Goal: Task Accomplishment & Management: Use online tool/utility

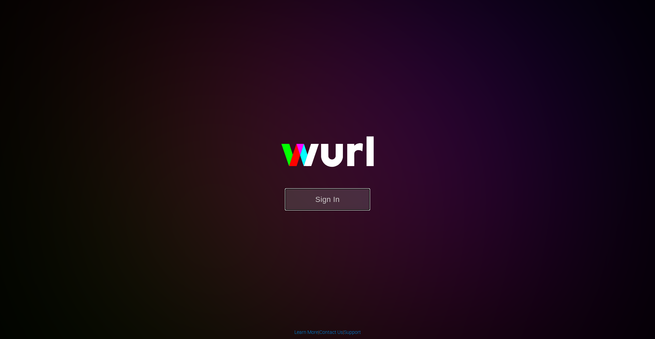
click at [343, 208] on button "Sign In" at bounding box center [327, 199] width 85 height 22
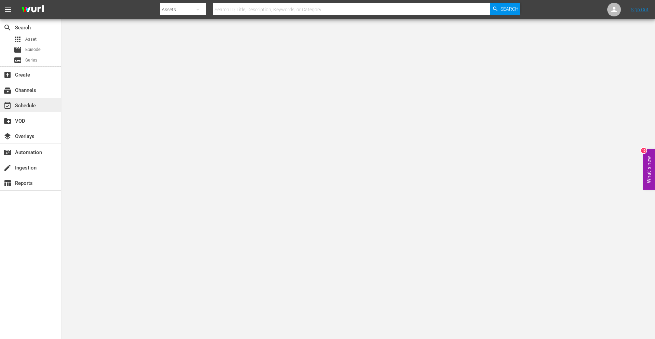
click at [38, 102] on div "event_available Schedule" at bounding box center [19, 104] width 38 height 6
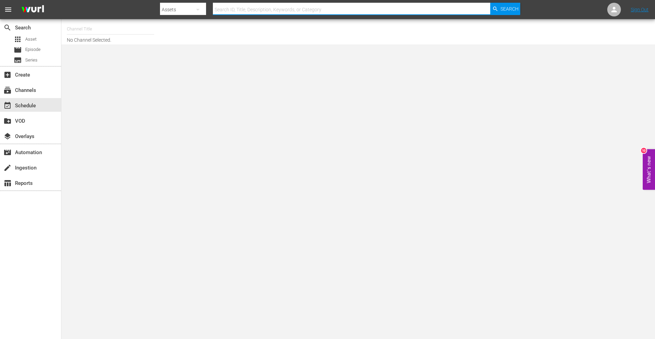
click at [250, 8] on input "text" at bounding box center [351, 9] width 277 height 16
paste input "talkSPORT (1979)"
type input "talkSPORT (1979)"
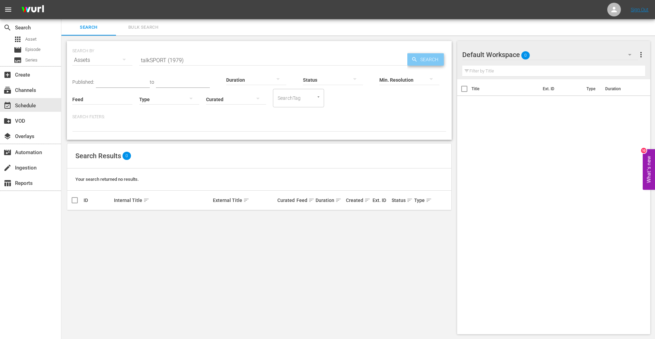
click at [425, 58] on span "Search" at bounding box center [431, 59] width 26 height 12
click at [36, 104] on div "event_available Schedule" at bounding box center [19, 104] width 38 height 6
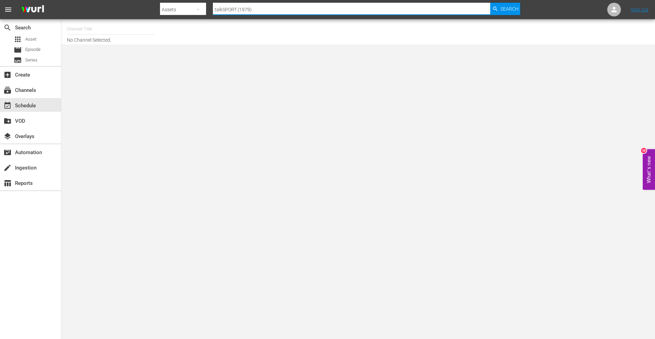
drag, startPoint x: 290, startPoint y: 14, endPoint x: 154, endPoint y: 13, distance: 135.8
click at [154, 13] on nav "menu Search By Assets Search ID, Title, Description, Keywords, or Category talk…" at bounding box center [327, 9] width 655 height 19
click at [186, 6] on div "Assets" at bounding box center [183, 9] width 46 height 19
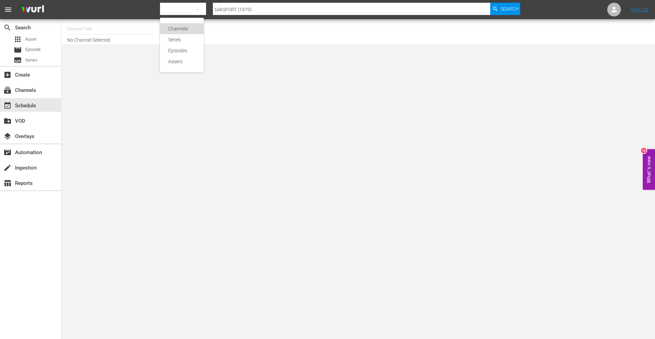
click at [194, 31] on div "Channels" at bounding box center [181, 28] width 27 height 11
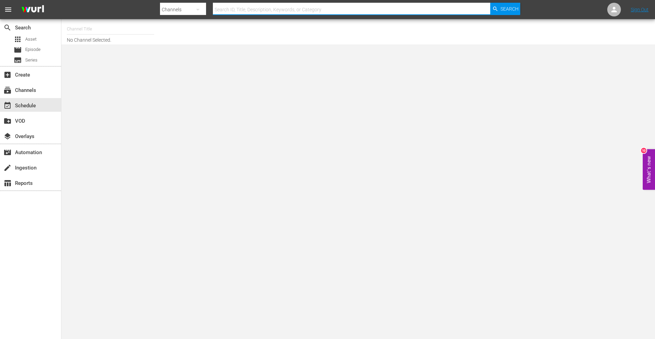
click at [394, 10] on input "text" at bounding box center [351, 9] width 277 height 16
paste input "talkSPORT (1979)"
type input "talkSPORT (1979)"
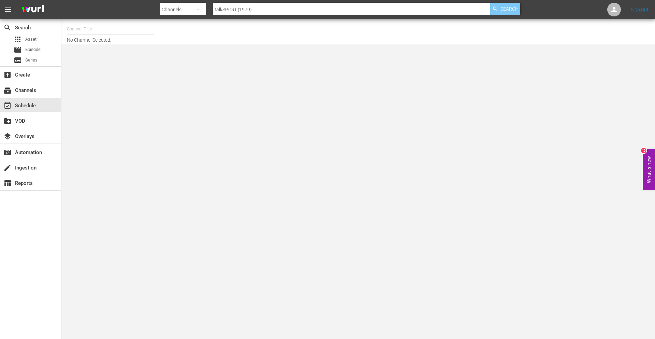
click at [507, 5] on span "Search" at bounding box center [510, 9] width 18 height 12
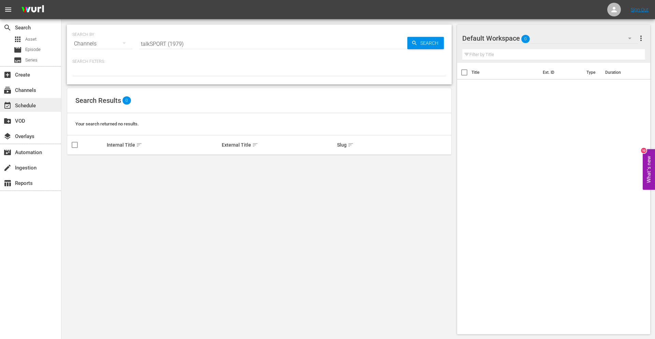
click at [32, 107] on div "event_available Schedule" at bounding box center [19, 104] width 38 height 6
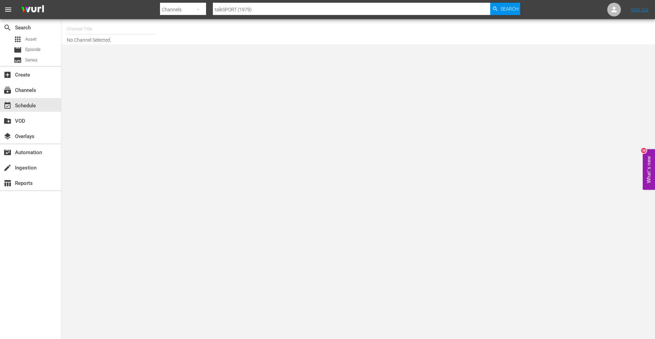
click at [111, 39] on div "Channel Title No Channel Selected." at bounding box center [226, 32] width 318 height 22
click at [106, 31] on input "text" at bounding box center [110, 29] width 87 height 16
paste input "talkSPORT (1979)"
type input "talkSPORT (1979)"
click at [642, 32] on icon at bounding box center [643, 32] width 5 height 5
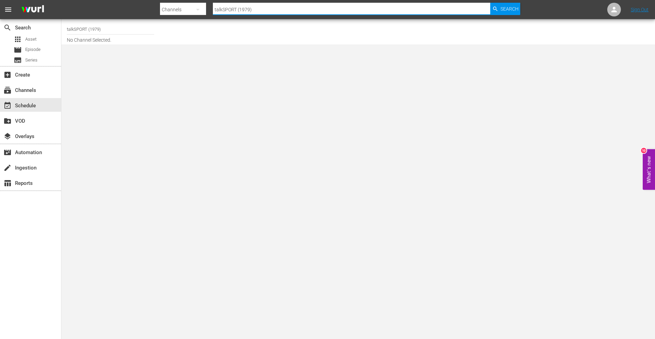
drag, startPoint x: 287, startPoint y: 14, endPoint x: 167, endPoint y: 14, distance: 120.8
click at [167, 14] on div "Search By Channels Search ID, Title, Description, Keywords, or Category talkSPO…" at bounding box center [340, 9] width 360 height 16
type input "t"
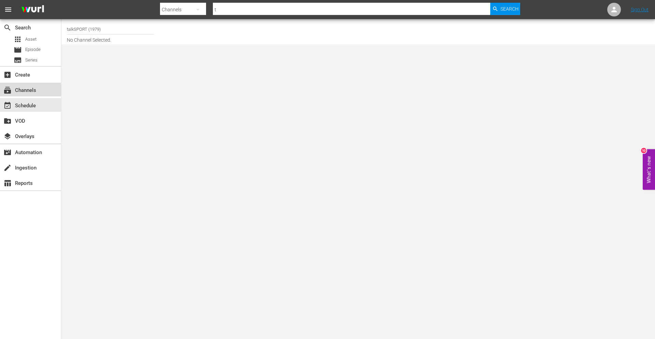
click at [45, 86] on div "subscriptions Channels" at bounding box center [30, 90] width 61 height 14
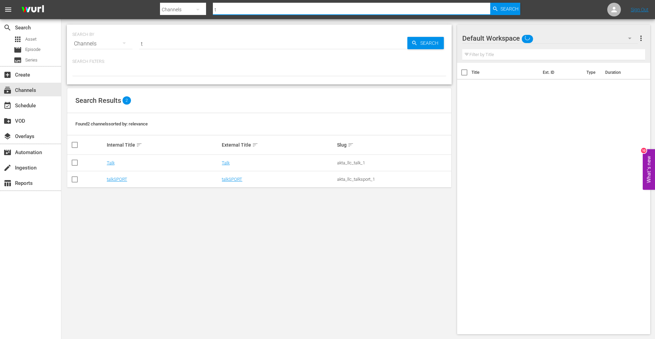
click at [229, 14] on input "t" at bounding box center [351, 9] width 277 height 16
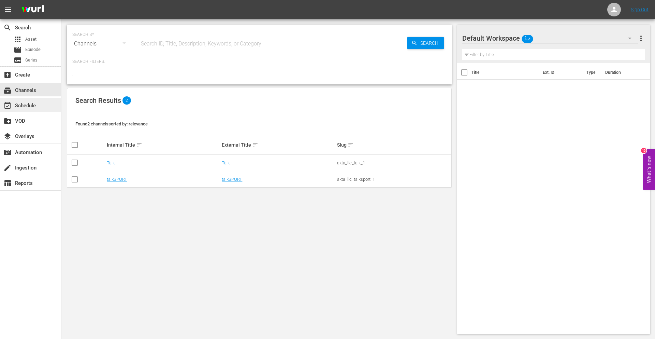
click at [47, 106] on div "event_available Schedule" at bounding box center [30, 105] width 61 height 14
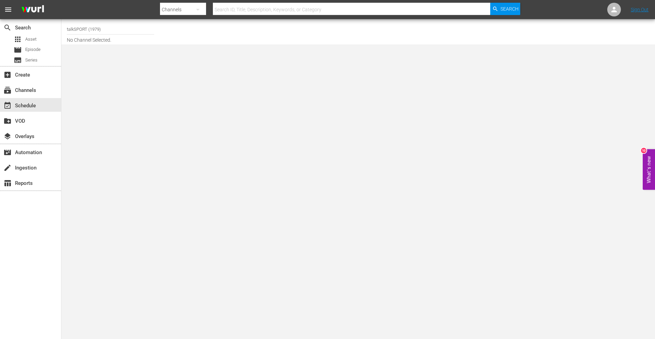
click at [142, 27] on input "talkSPORT (1979)" at bounding box center [110, 29] width 87 height 16
click at [112, 33] on input "talkSPORT (1979)" at bounding box center [110, 29] width 87 height 16
type input "talkSPORT"
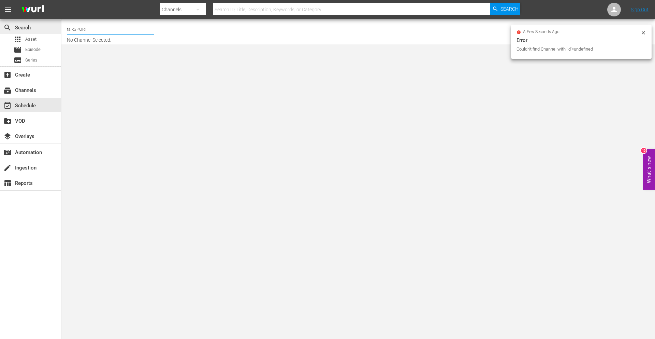
drag, startPoint x: 101, startPoint y: 29, endPoint x: 1, endPoint y: 31, distance: 100.0
click at [61, 0] on div "search Search apps Asset movie Episode subtitles Series add_box Create subscrip…" at bounding box center [358, 0] width 594 height 0
type input "t"
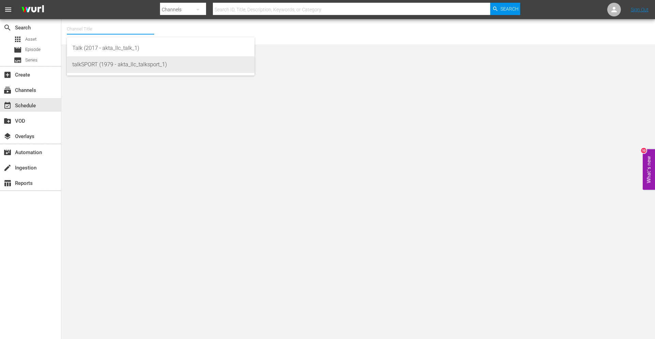
click at [96, 67] on div "talkSPORT (1979 - akta_llc_talksport_1)" at bounding box center [160, 64] width 177 height 16
type input "talkSPORT (1979 - akta_llc_talksport_1)"
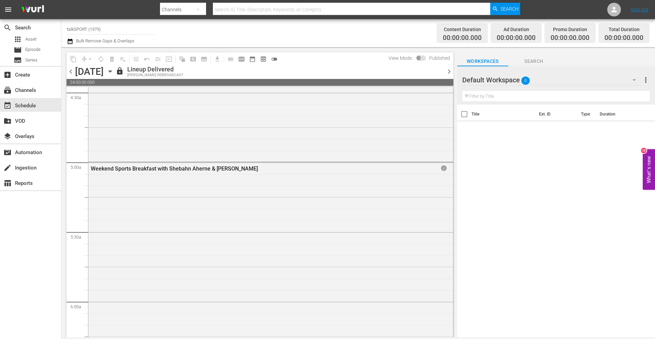
scroll to position [630, 0]
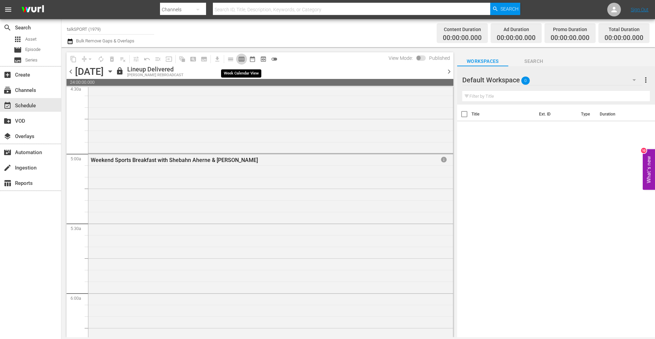
click at [239, 60] on span "calendar_view_week_outlined" at bounding box center [241, 59] width 7 height 7
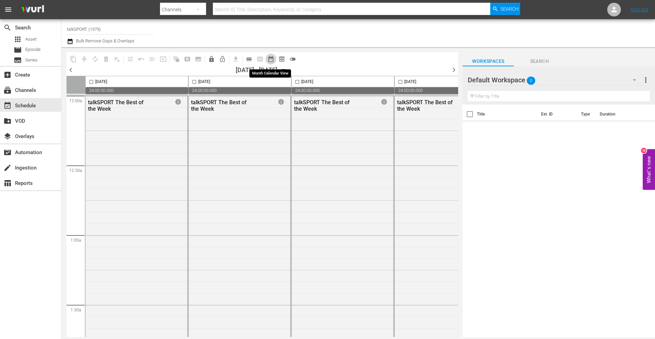
click at [275, 60] on button "date_range_outlined" at bounding box center [271, 59] width 11 height 11
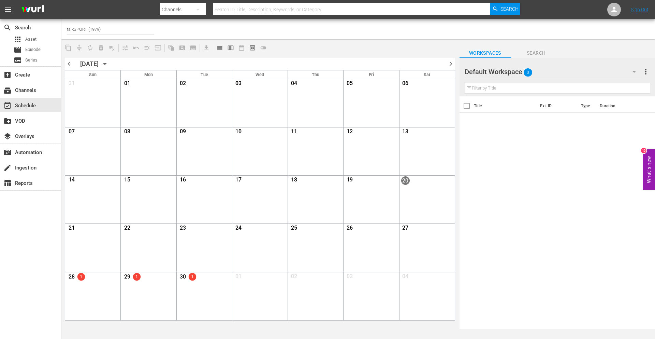
click at [367, 183] on div "19" at bounding box center [372, 180] width 52 height 9
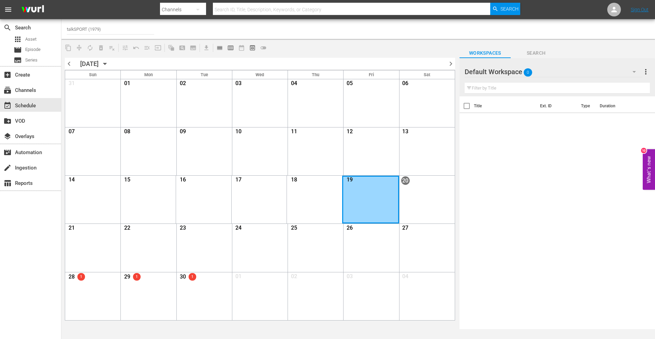
click at [363, 199] on div "Month View" at bounding box center [370, 199] width 57 height 48
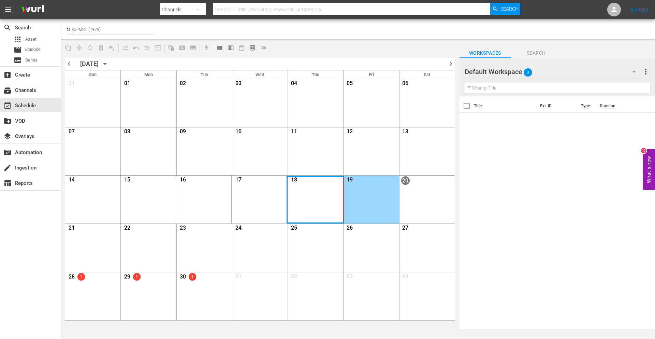
click at [324, 189] on div "Month View" at bounding box center [315, 199] width 57 height 48
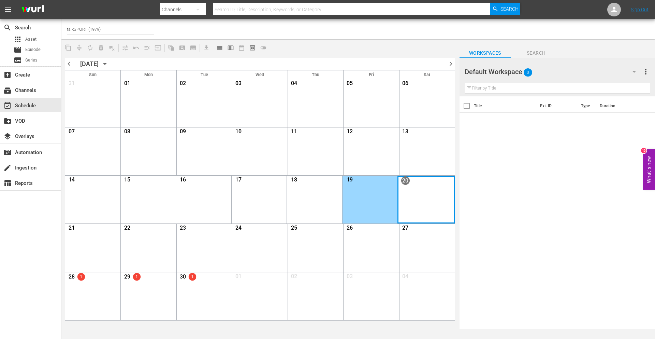
click at [416, 209] on div "Month View" at bounding box center [426, 199] width 57 height 48
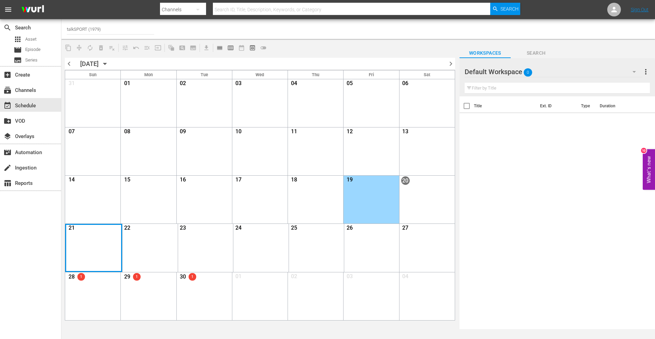
click at [111, 247] on div "Month View" at bounding box center [93, 248] width 57 height 48
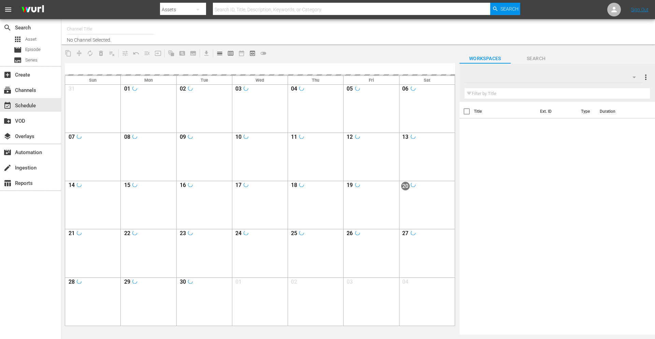
type input "talkSPORT (1979)"
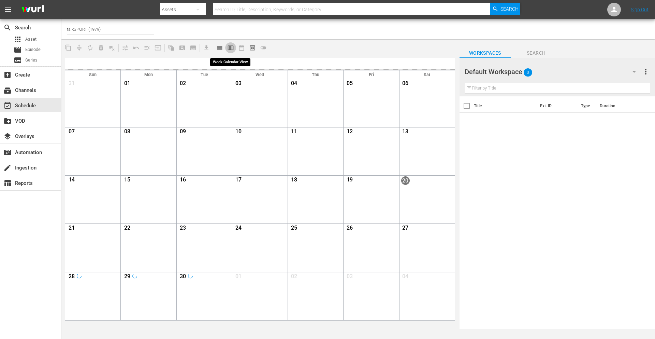
click at [230, 46] on span "calendar_view_week_outlined" at bounding box center [230, 47] width 7 height 7
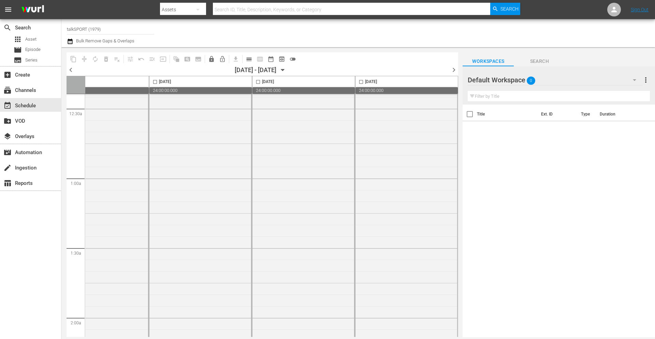
scroll to position [40, 351]
click at [455, 70] on span "chevron_right" at bounding box center [454, 70] width 9 height 9
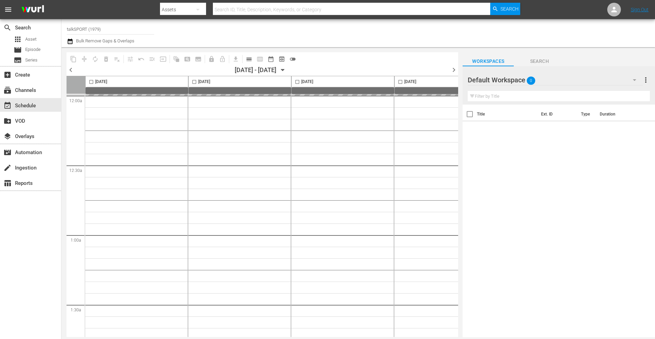
scroll to position [0, 0]
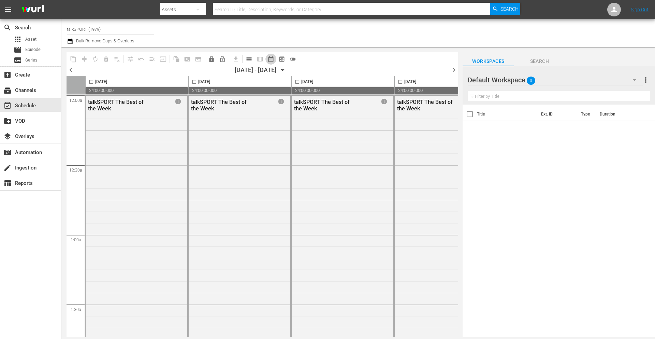
click at [272, 60] on span "date_range_outlined" at bounding box center [271, 59] width 7 height 7
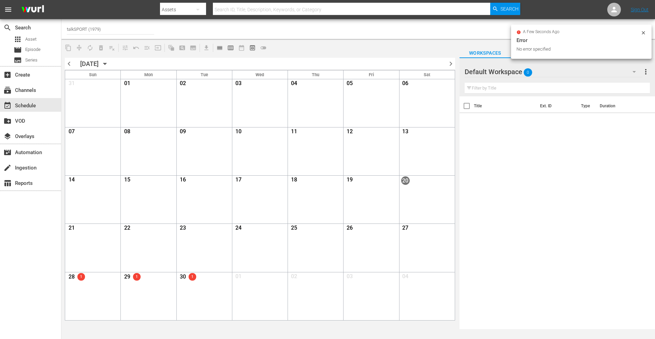
click at [479, 113] on th "Title" at bounding box center [505, 105] width 62 height 19
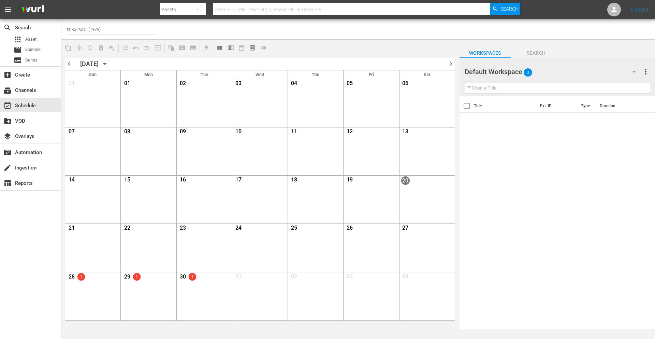
click at [471, 131] on div "Title Ext. ID Type Duration" at bounding box center [558, 212] width 196 height 233
click at [304, 191] on div "Month View" at bounding box center [315, 199] width 57 height 48
click at [368, 211] on div "Month View" at bounding box center [370, 199] width 57 height 48
click at [370, 201] on div "Month View" at bounding box center [370, 199] width 57 height 48
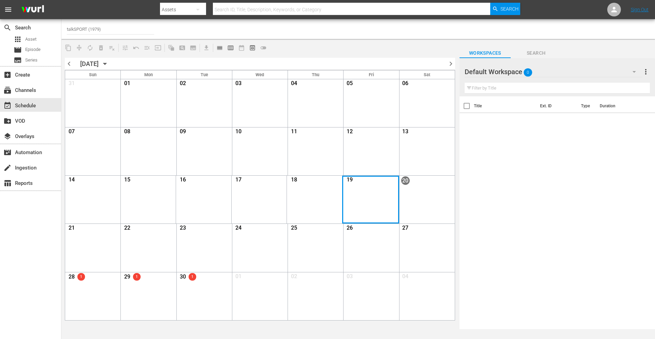
click at [370, 201] on div "Month View" at bounding box center [370, 199] width 57 height 48
click at [140, 279] on div "1" at bounding box center [137, 276] width 8 height 8
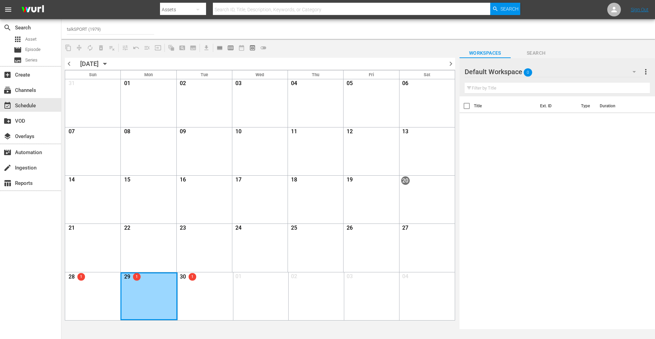
click at [140, 286] on div "Month View" at bounding box center [148, 296] width 57 height 48
click at [150, 281] on div "29 1" at bounding box center [149, 277] width 52 height 9
click at [71, 64] on span "chevron_left" at bounding box center [69, 63] width 9 height 9
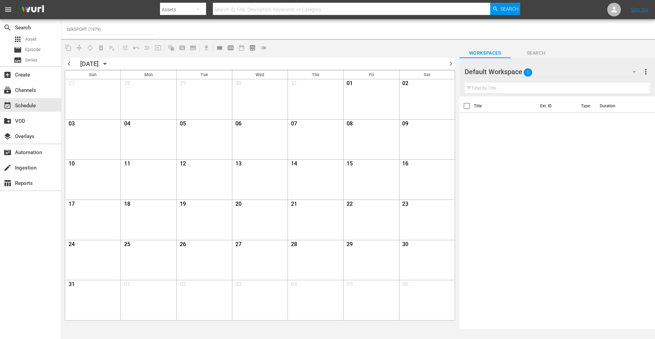
click at [111, 62] on div "[DATE] [DATE]" at bounding box center [95, 63] width 30 height 7
click at [109, 62] on icon "button" at bounding box center [105, 64] width 8 height 8
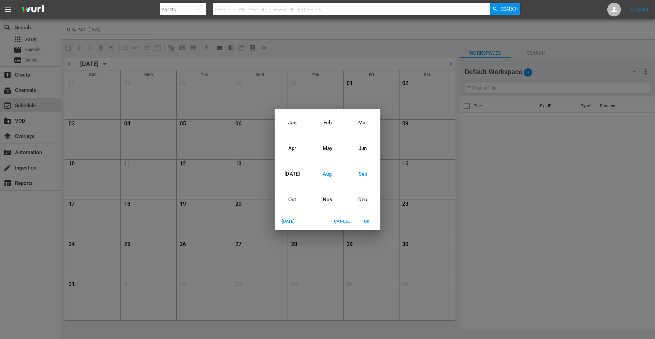
click at [362, 174] on div "Sep" at bounding box center [362, 174] width 35 height 26
click at [370, 220] on span "OK" at bounding box center [367, 221] width 16 height 7
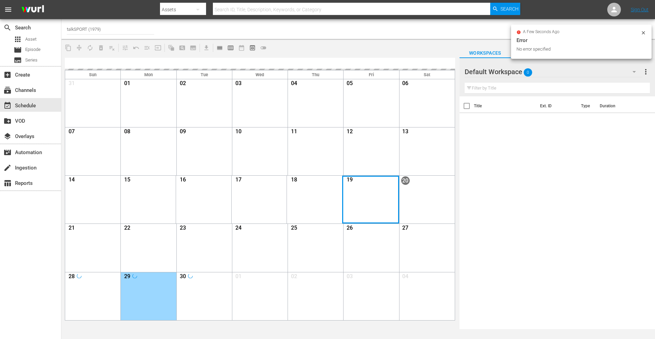
click at [354, 193] on div "Month View" at bounding box center [370, 199] width 57 height 48
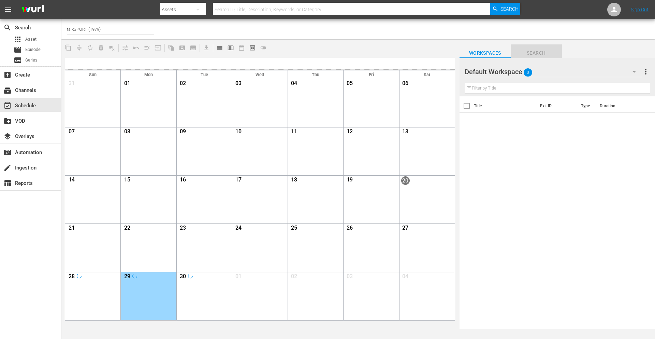
click at [537, 55] on span "Search" at bounding box center [536, 53] width 51 height 9
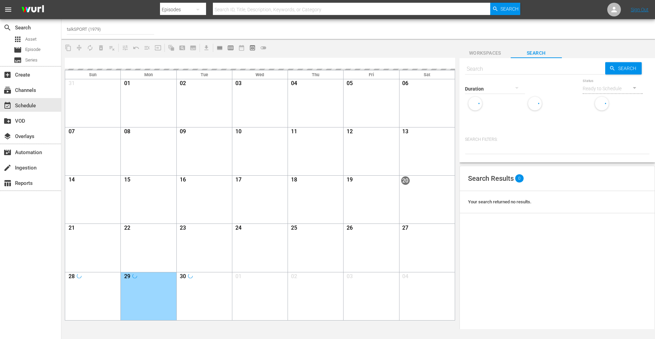
click at [492, 52] on span "Workspaces" at bounding box center [485, 53] width 51 height 9
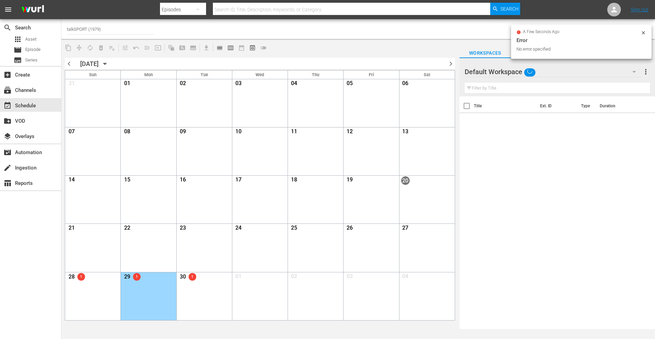
click at [522, 48] on div "No error specified" at bounding box center [578, 49] width 123 height 7
click at [542, 77] on div "Default Workspace" at bounding box center [554, 71] width 178 height 19
click at [488, 45] on div "Default Workspace (0)" at bounding box center [327, 169] width 655 height 339
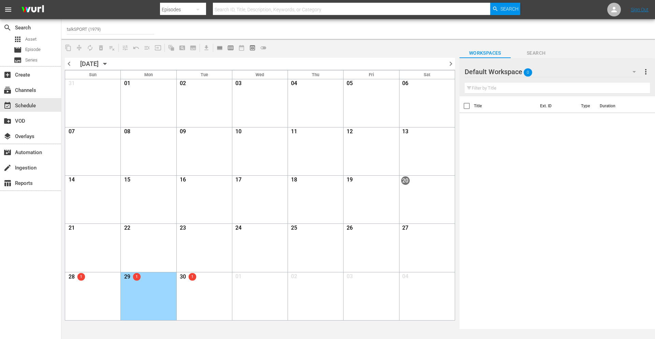
click at [645, 31] on div at bounding box center [517, 29] width 265 height 16
click at [644, 31] on div at bounding box center [517, 29] width 265 height 16
click at [360, 186] on div "19 View Lineup Unlock Selected Day Lock Selected Day" at bounding box center [372, 180] width 56 height 10
click at [353, 180] on span "19" at bounding box center [350, 180] width 9 height 9
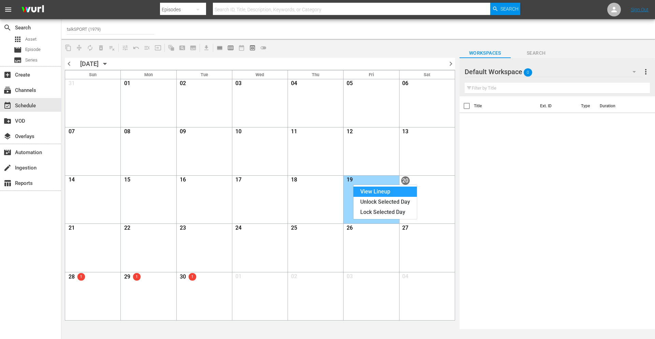
click at [366, 190] on div "View Lineup" at bounding box center [385, 191] width 63 height 10
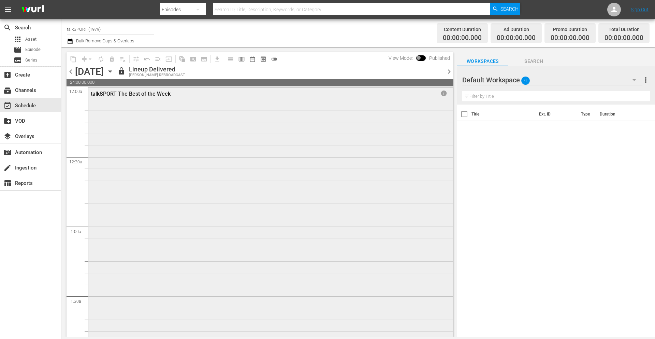
click at [170, 92] on div "talkSPORT The Best of the Week" at bounding box center [250, 93] width 319 height 6
click at [159, 93] on div "talkSPORT The Best of the Week" at bounding box center [250, 93] width 319 height 6
click at [70, 73] on span "chevron_left" at bounding box center [71, 71] width 9 height 9
click at [71, 70] on span "chevron_left" at bounding box center [71, 71] width 9 height 9
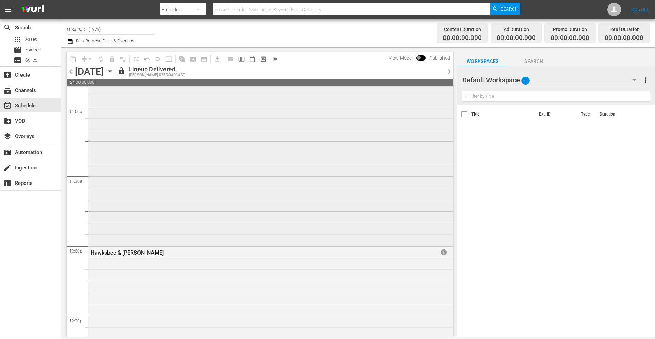
scroll to position [1531, 0]
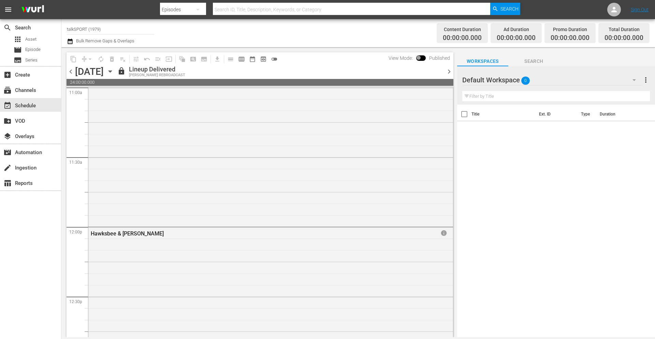
click at [73, 74] on span "chevron_left" at bounding box center [71, 71] width 9 height 9
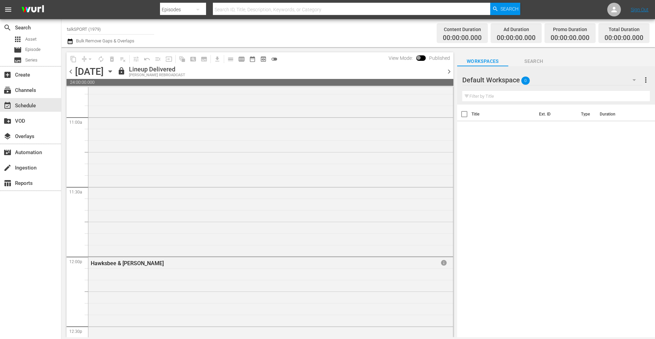
scroll to position [1502, 0]
click at [114, 70] on icon "button" at bounding box center [110, 72] width 8 height 8
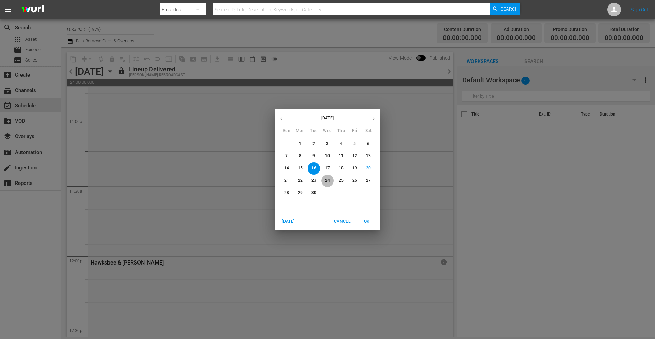
click at [329, 182] on p "24" at bounding box center [327, 180] width 5 height 6
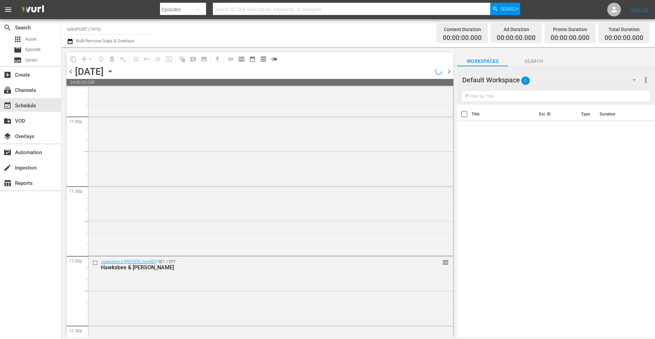
click at [104, 72] on div "[DATE]" at bounding box center [89, 71] width 29 height 11
click at [114, 74] on icon "button" at bounding box center [110, 72] width 8 height 8
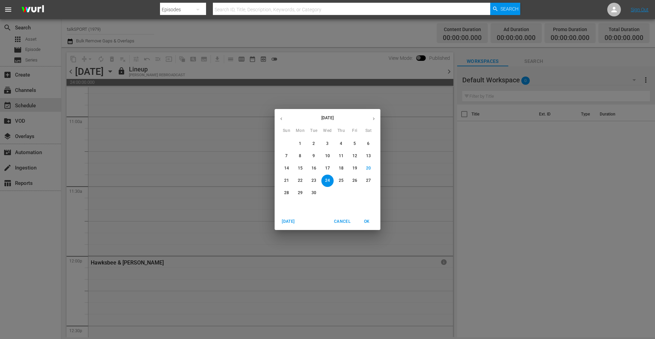
click at [314, 193] on p "30" at bounding box center [314, 193] width 5 height 6
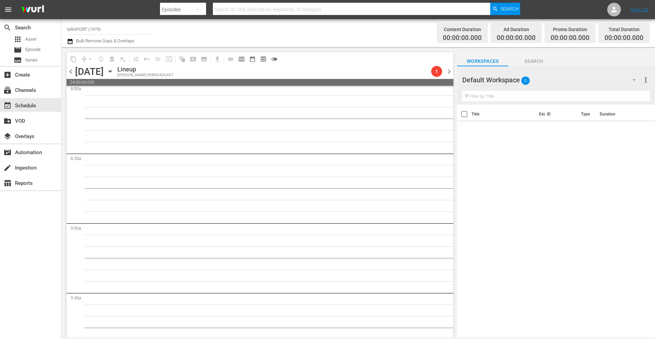
scroll to position [1165, 0]
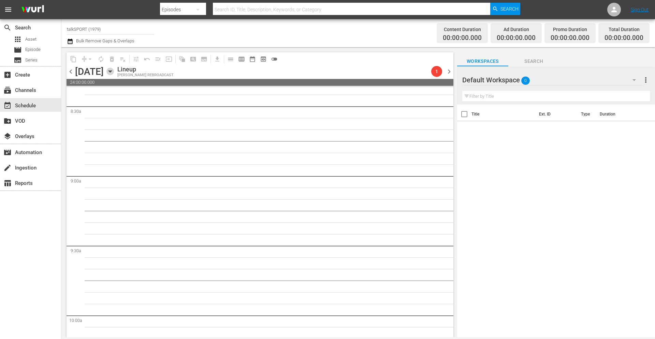
click at [114, 71] on icon "button" at bounding box center [110, 72] width 8 height 8
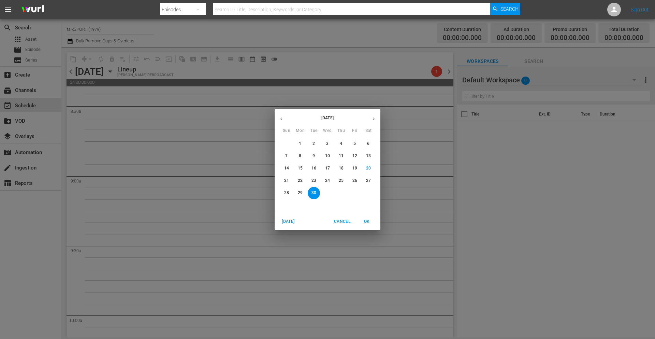
click at [368, 180] on p "27" at bounding box center [368, 180] width 5 height 6
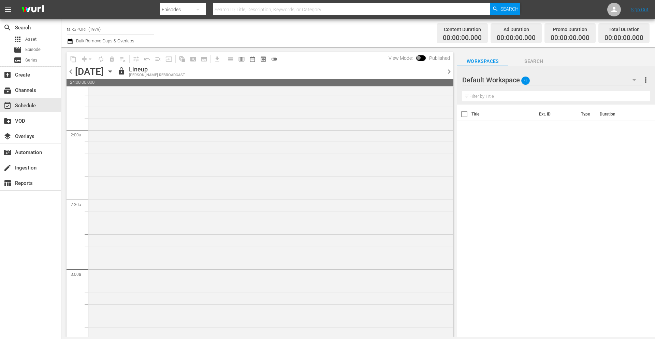
scroll to position [70, 0]
click at [116, 74] on div "[DATE] [DATE]" at bounding box center [95, 71] width 41 height 11
click at [104, 71] on div "[DATE]" at bounding box center [89, 71] width 29 height 11
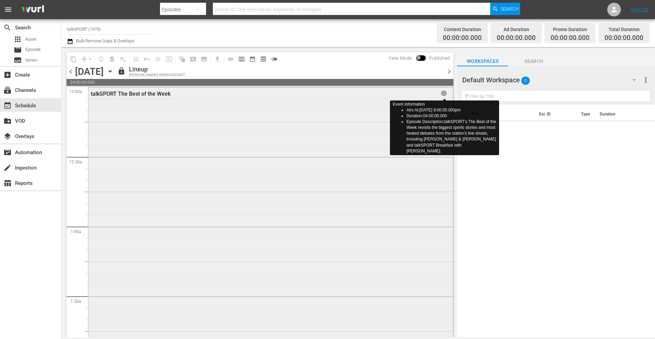
click at [443, 94] on span "info" at bounding box center [444, 93] width 7 height 7
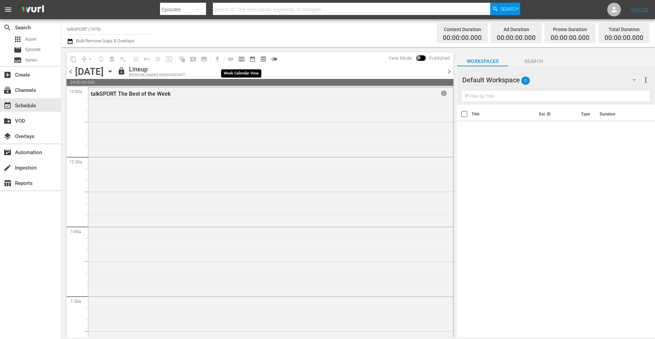
click at [244, 60] on span "calendar_view_week_outlined" at bounding box center [241, 59] width 7 height 7
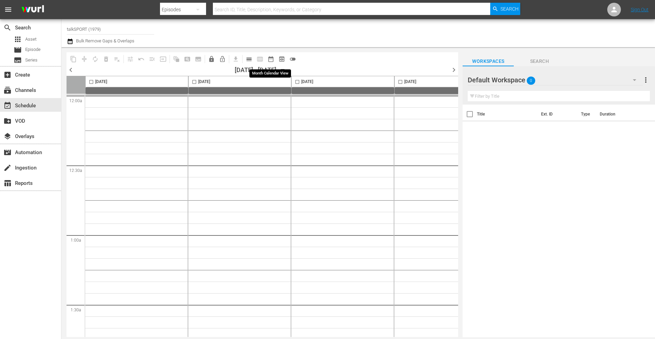
click at [273, 59] on span "date_range_outlined" at bounding box center [271, 59] width 7 height 7
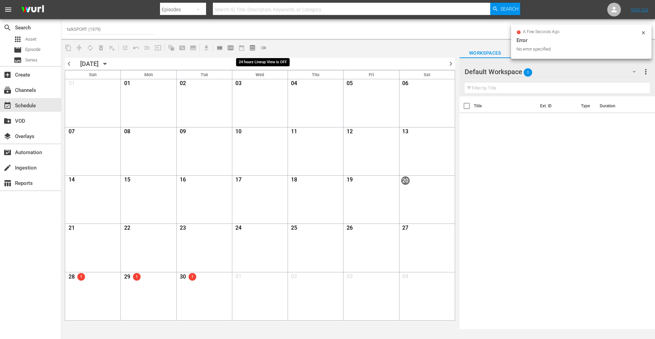
click at [262, 48] on span "toggle_off" at bounding box center [263, 47] width 11 height 11
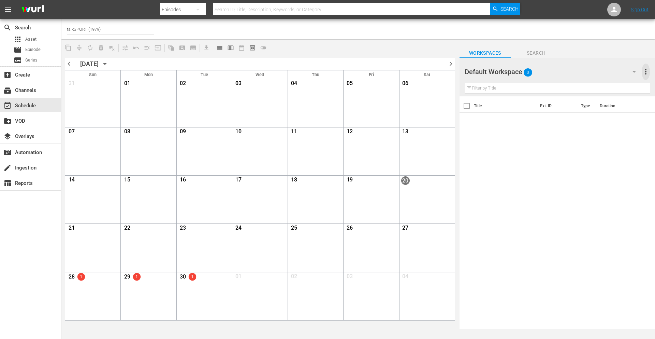
click at [647, 72] on span "more_vert" at bounding box center [646, 72] width 8 height 8
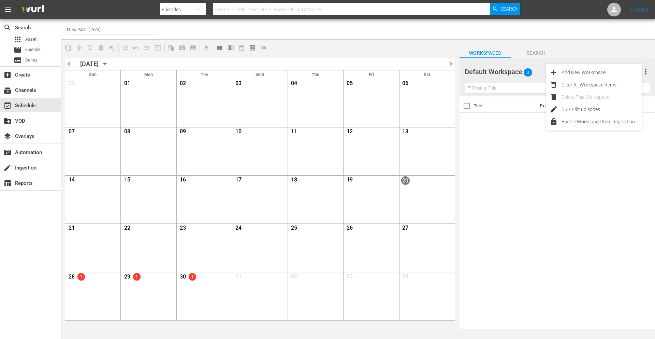
click at [551, 151] on div "Title Ext. ID Type Duration" at bounding box center [558, 212] width 196 height 233
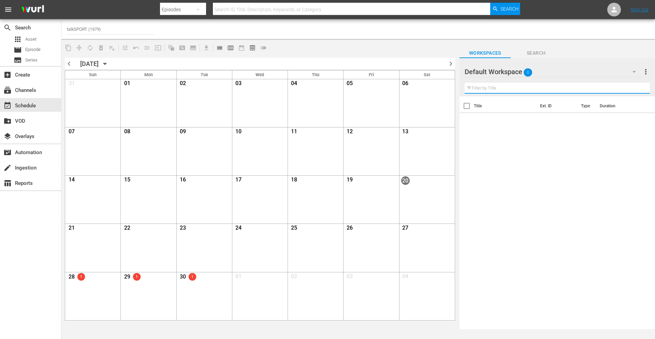
click at [468, 87] on input "text" at bounding box center [557, 88] width 185 height 11
click at [477, 75] on div at bounding box center [489, 71] width 49 height 17
click at [528, 73] on span "0" at bounding box center [528, 72] width 9 height 14
click at [632, 66] on div "Default Workspace (0)" at bounding box center [327, 169] width 655 height 339
click at [633, 70] on icon "button" at bounding box center [634, 72] width 8 height 8
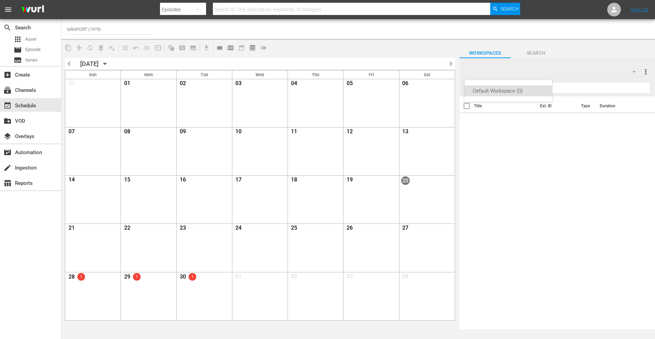
click at [633, 70] on div "Default Workspace (0)" at bounding box center [327, 169] width 655 height 339
click at [23, 137] on div "layers Overlays" at bounding box center [19, 135] width 38 height 6
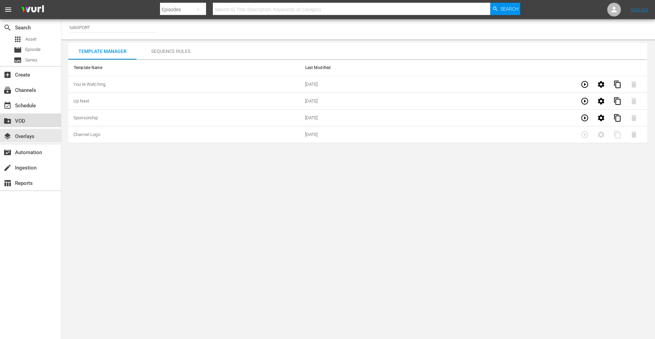
click at [23, 126] on div "create_new_folder VOD" at bounding box center [30, 120] width 61 height 14
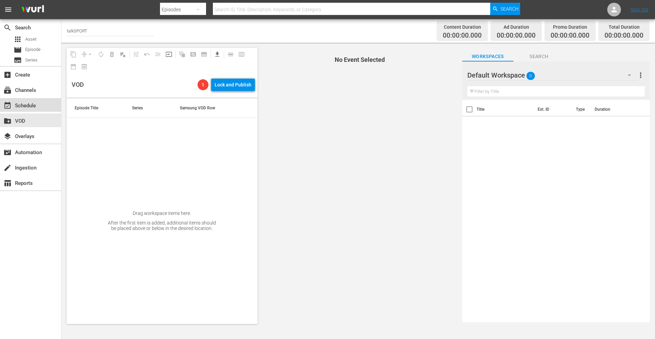
click at [24, 102] on div "event_available Schedule" at bounding box center [19, 104] width 38 height 6
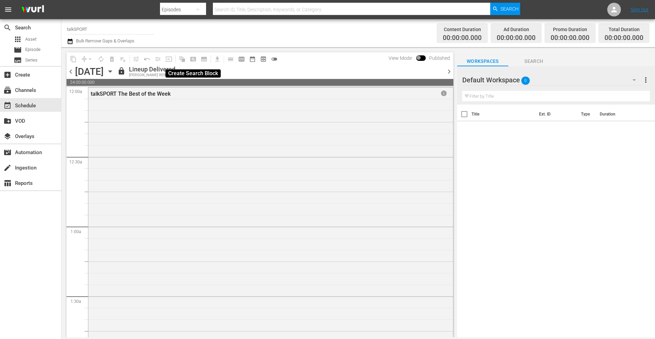
click at [192, 60] on span "pageview_outlined" at bounding box center [193, 59] width 11 height 11
